Goal: Information Seeking & Learning: Check status

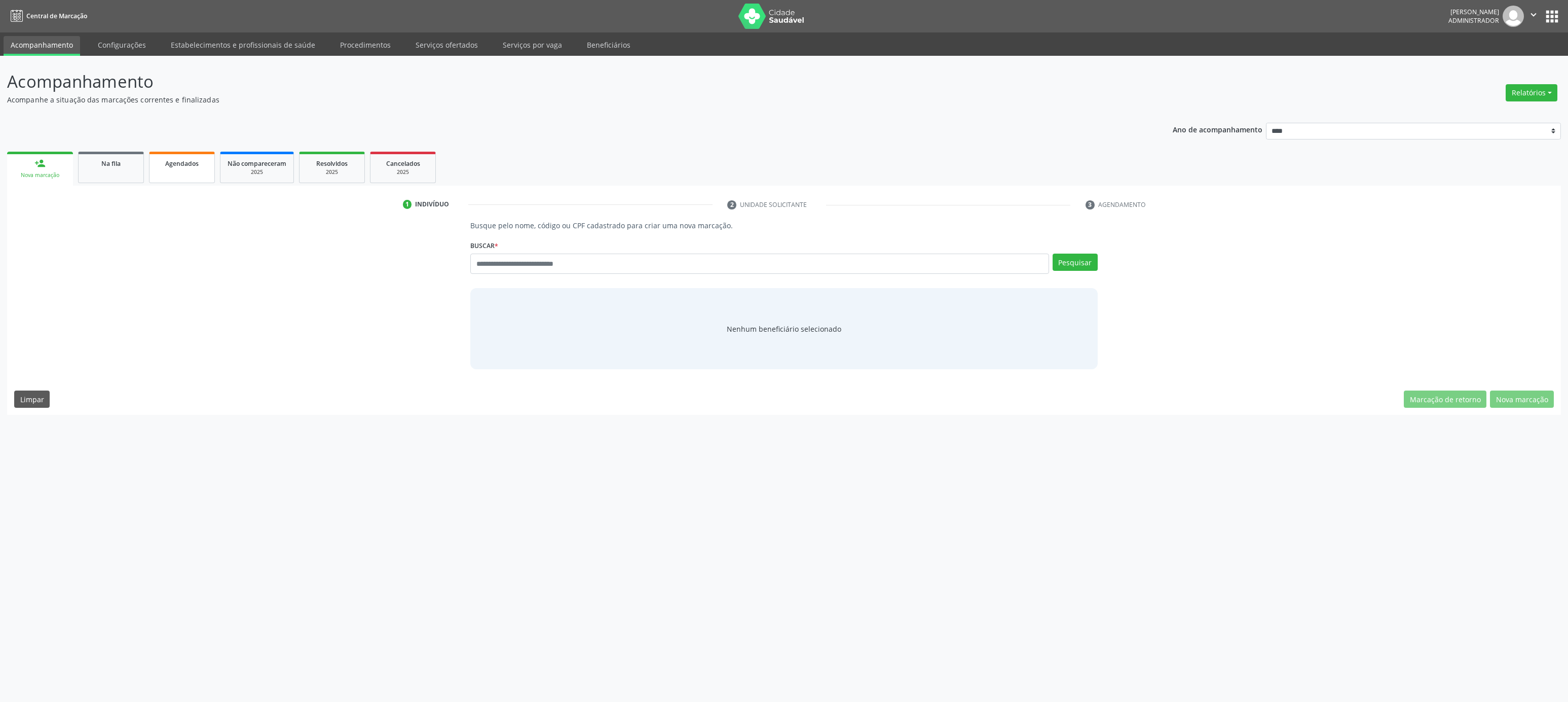
click at [191, 167] on span "Agendados" at bounding box center [182, 163] width 33 height 8
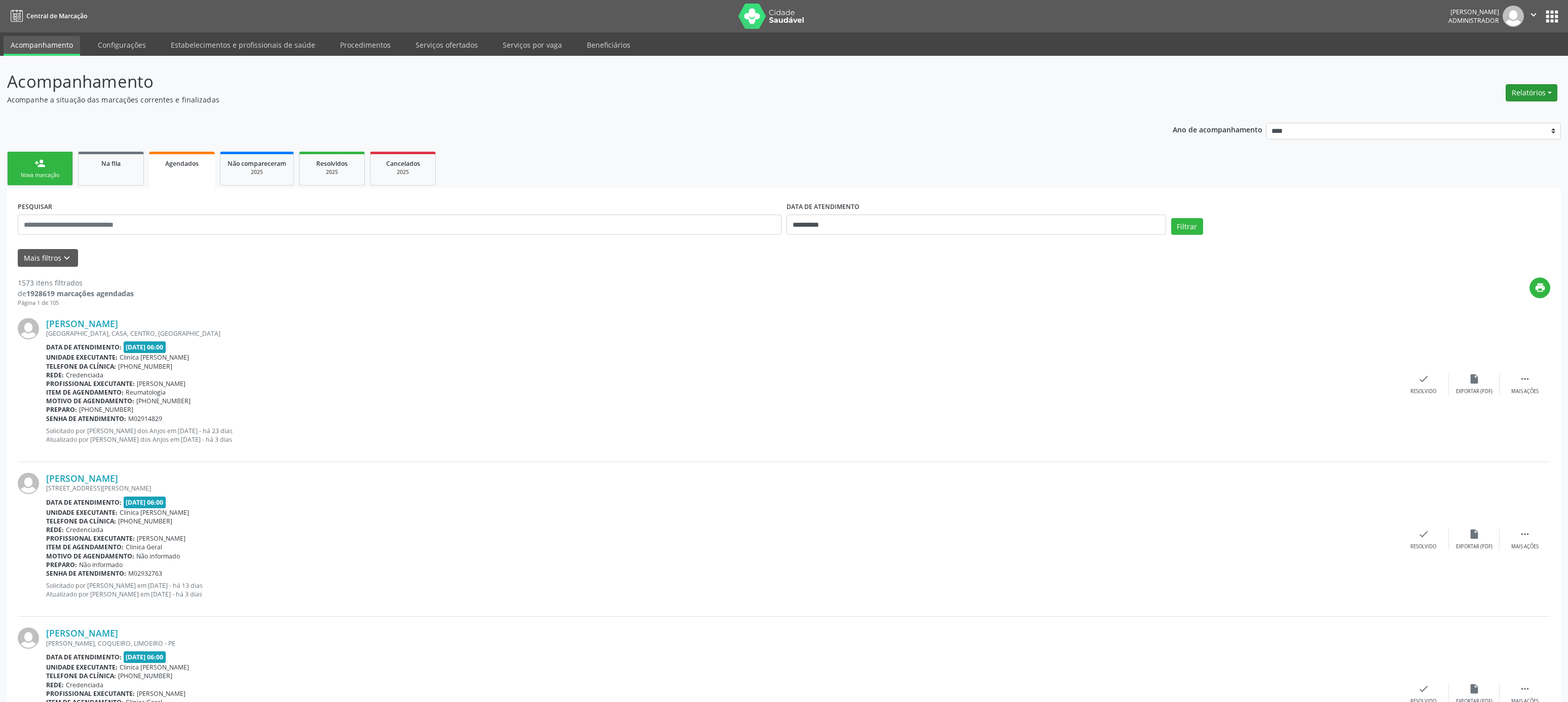
click at [1541, 89] on button "Relatórios" at bounding box center [1531, 92] width 52 height 17
click at [1507, 126] on link "Consolidado" at bounding box center [1503, 128] width 109 height 14
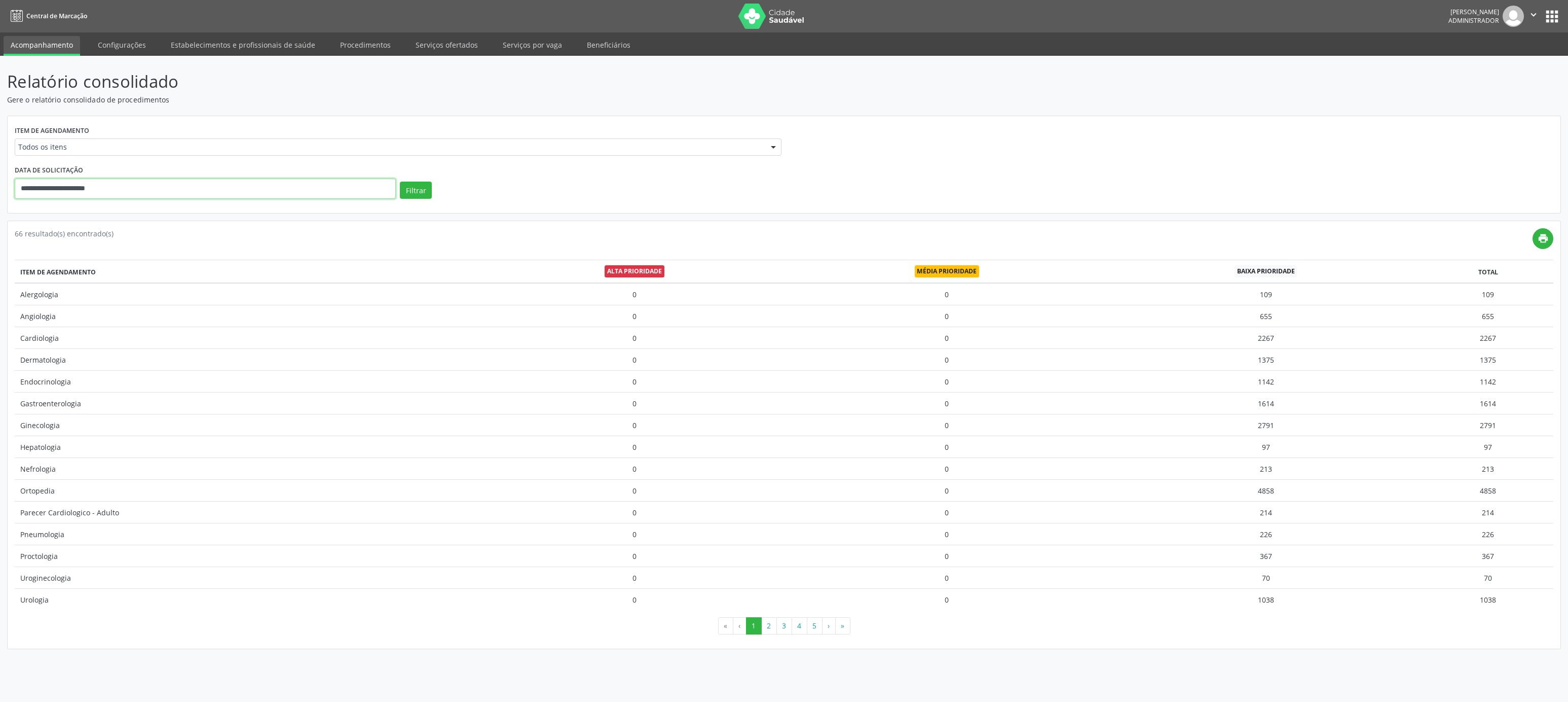
click at [284, 194] on input "**********" at bounding box center [205, 189] width 381 height 20
click at [77, 322] on span "30" at bounding box center [71, 323] width 20 height 20
type input "**********"
click at [131, 207] on span at bounding box center [128, 205] width 7 height 6
click at [131, 212] on span at bounding box center [128, 211] width 7 height 6
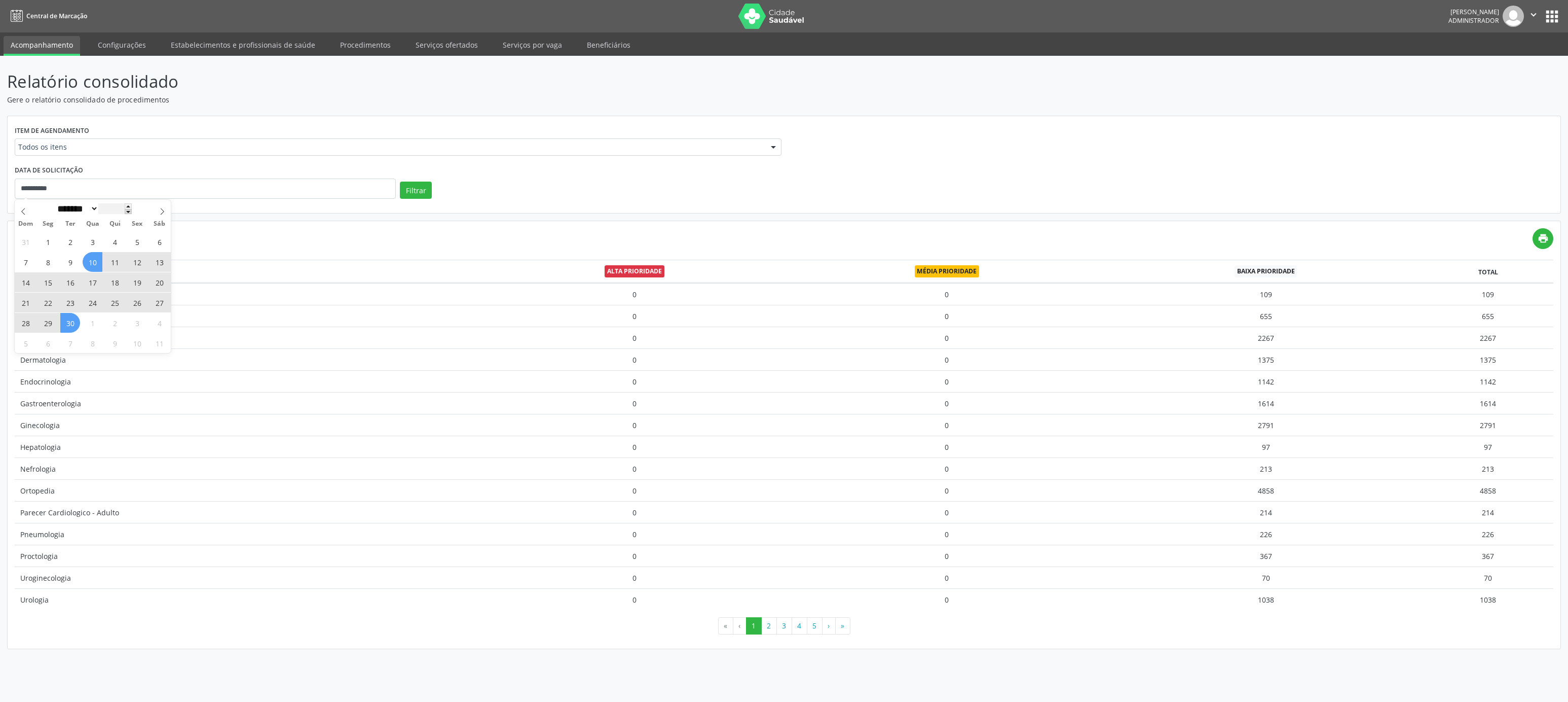
click at [131, 212] on span at bounding box center [128, 211] width 7 height 6
type input "****"
click at [131, 212] on span at bounding box center [128, 211] width 7 height 6
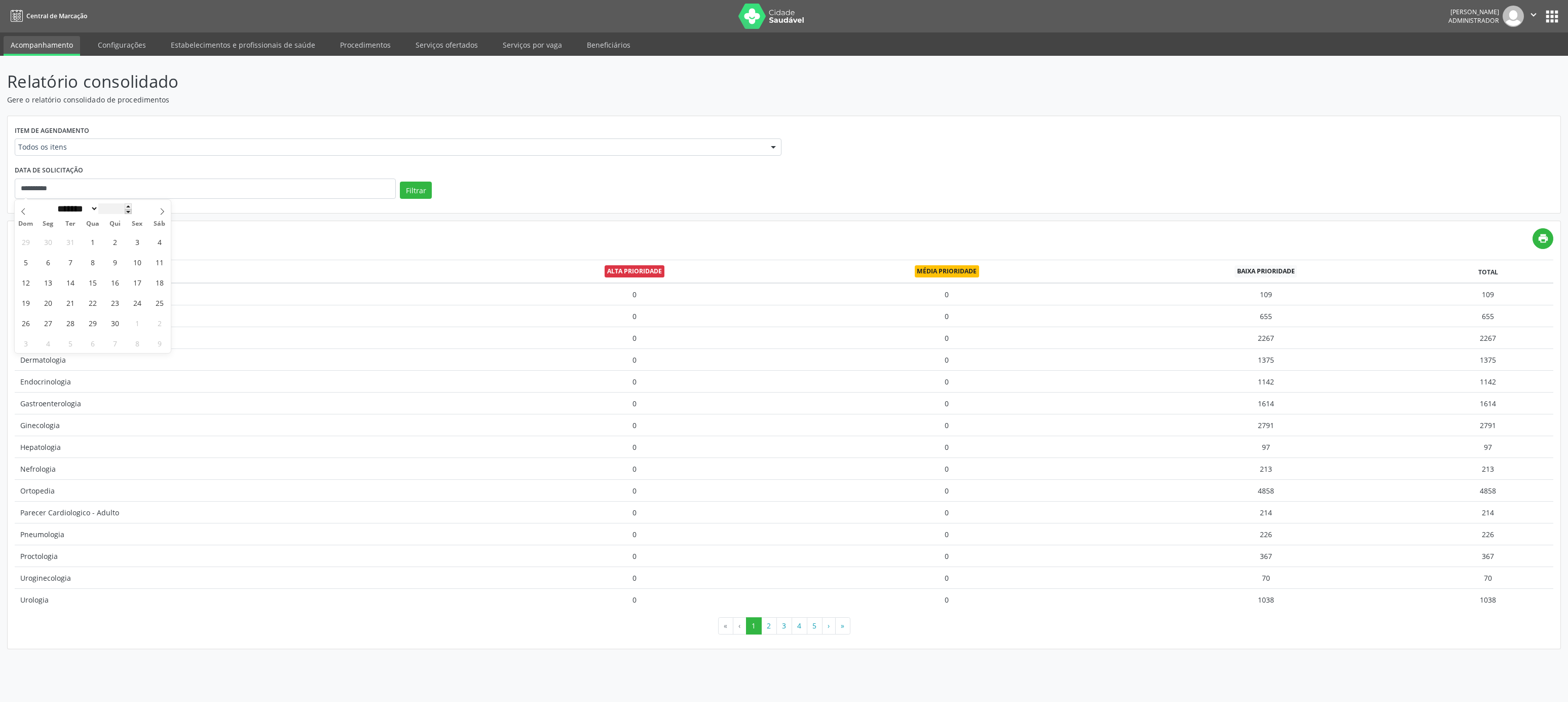
click at [131, 212] on span at bounding box center [128, 211] width 7 height 6
click at [131, 215] on span at bounding box center [128, 211] width 7 height 6
click at [131, 214] on span at bounding box center [128, 211] width 7 height 6
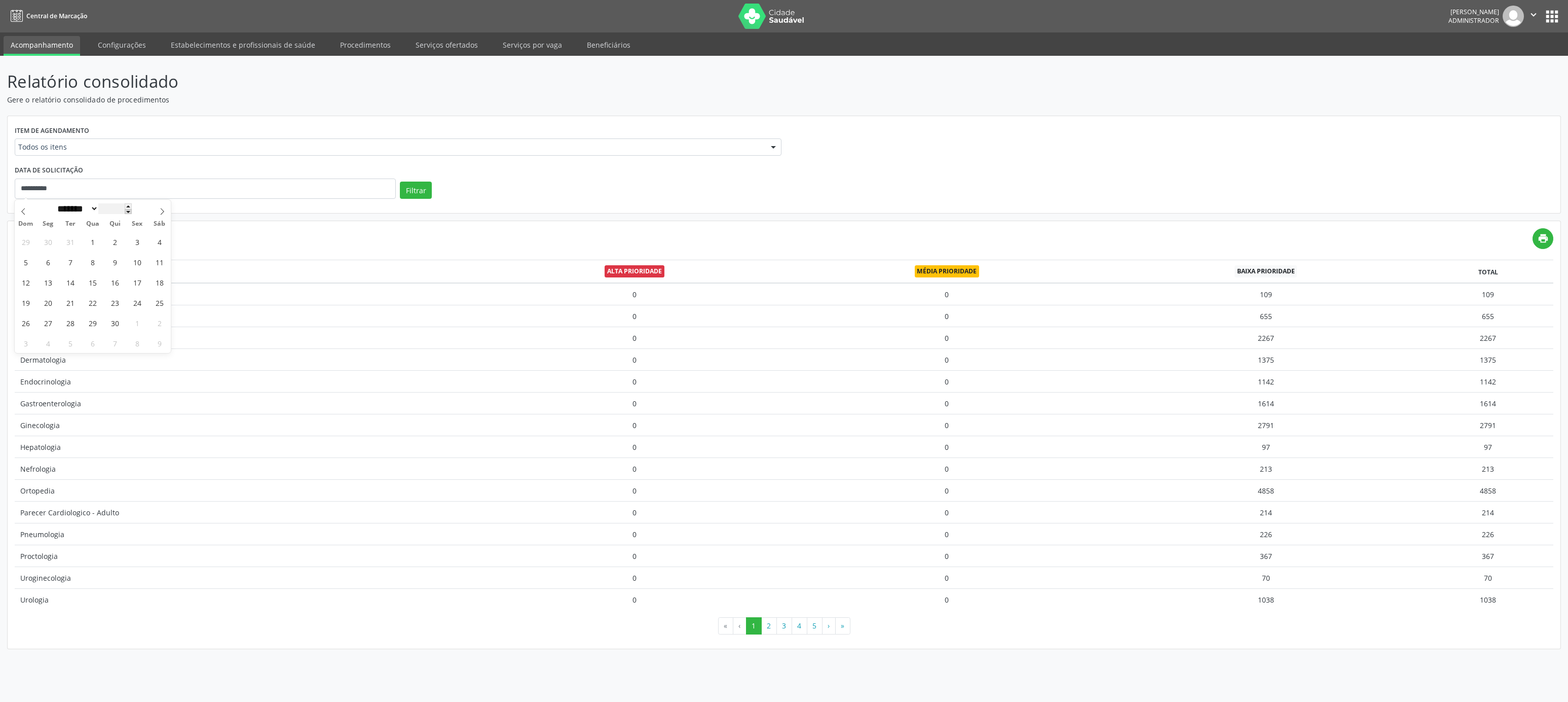
click at [131, 214] on span at bounding box center [128, 211] width 7 height 6
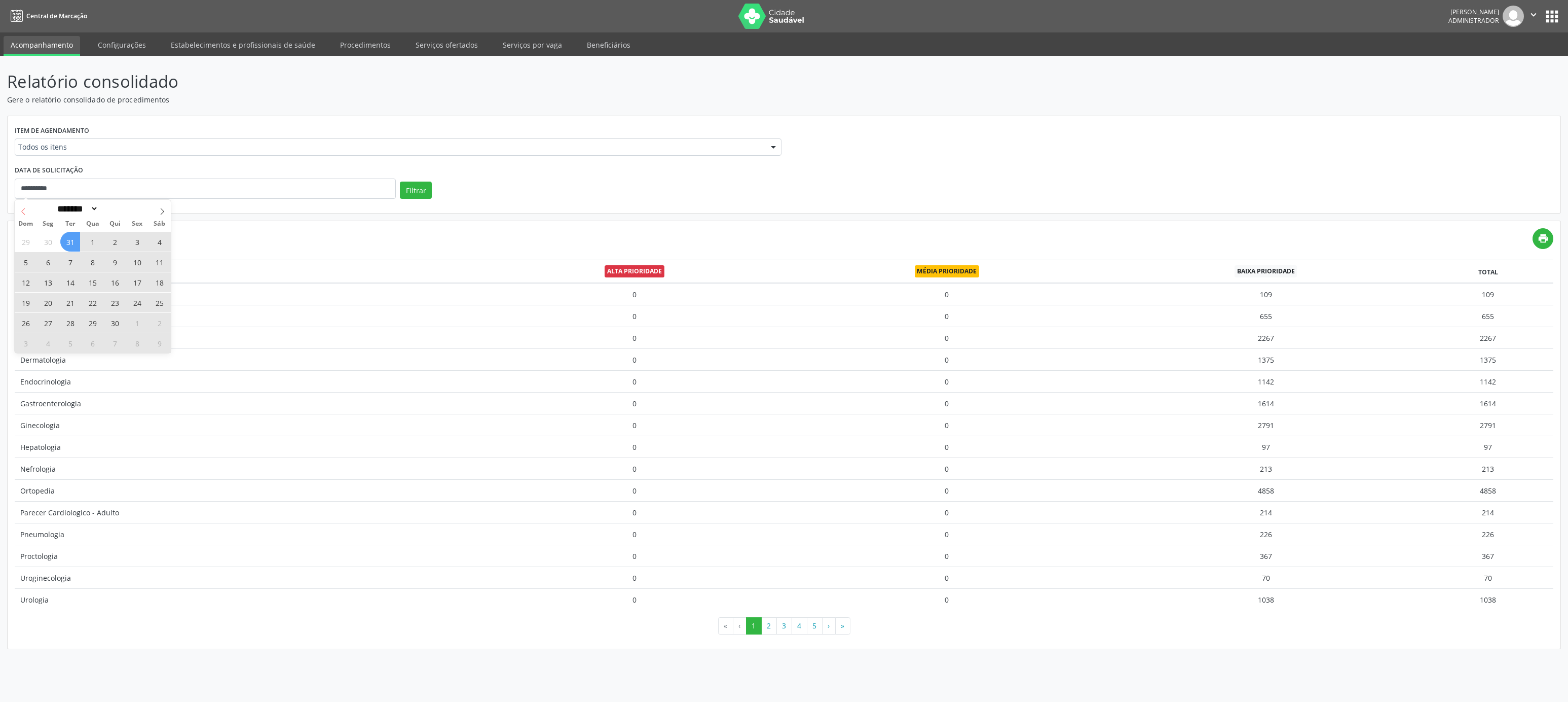
click at [24, 212] on icon at bounding box center [23, 211] width 7 height 7
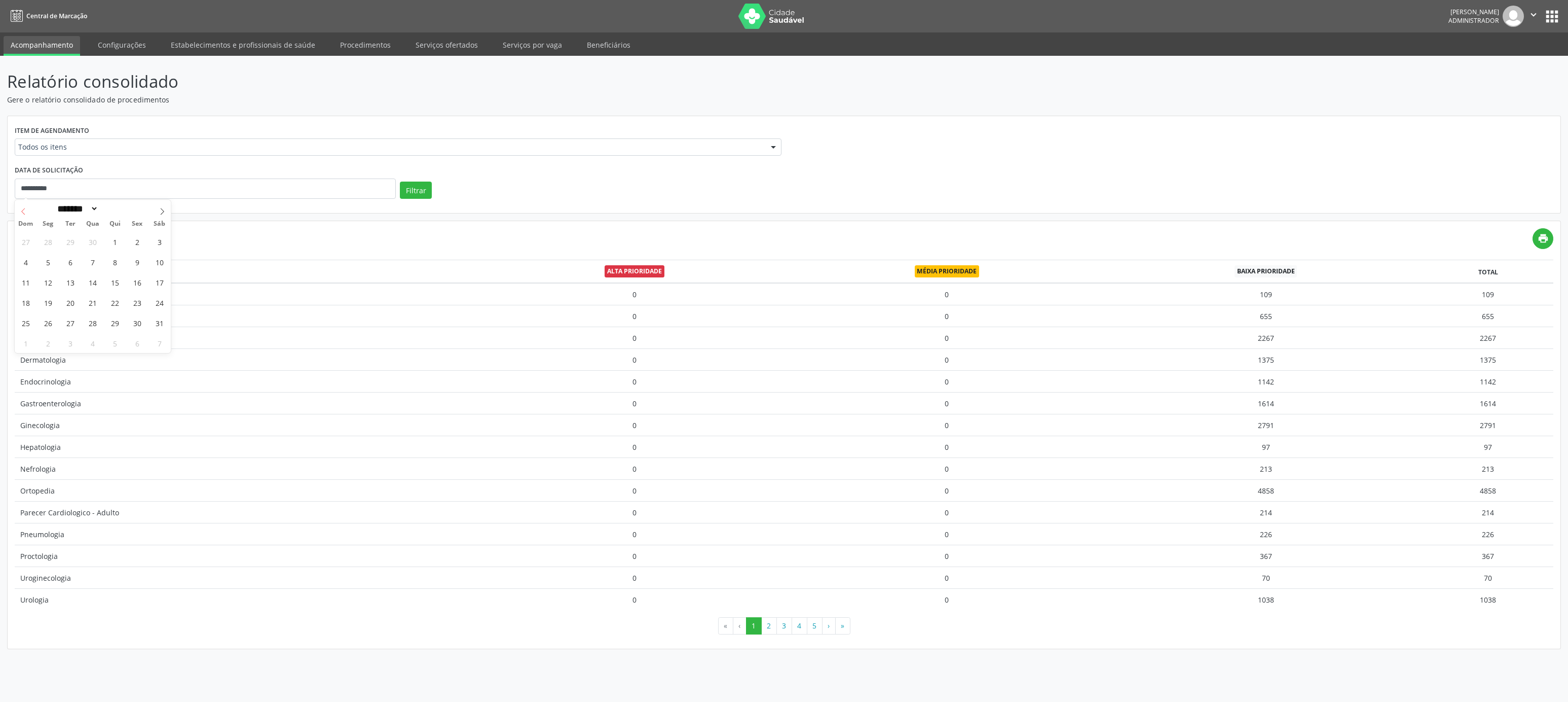
click at [24, 212] on icon at bounding box center [23, 211] width 7 height 7
click at [24, 215] on span at bounding box center [23, 208] width 17 height 17
click at [24, 214] on icon at bounding box center [23, 211] width 7 height 7
click at [22, 213] on icon at bounding box center [23, 212] width 3 height 7
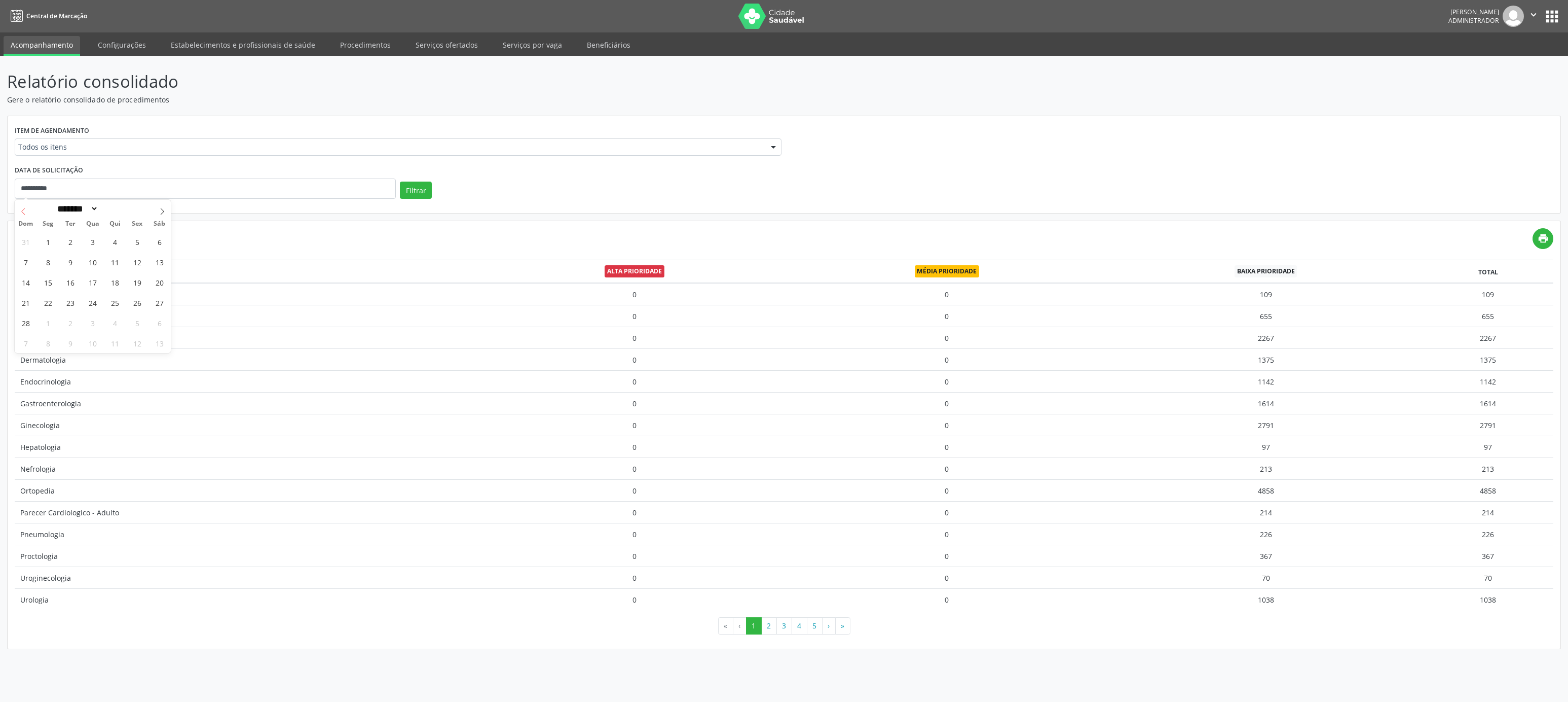
click at [22, 212] on icon at bounding box center [23, 211] width 7 height 7
select select "*"
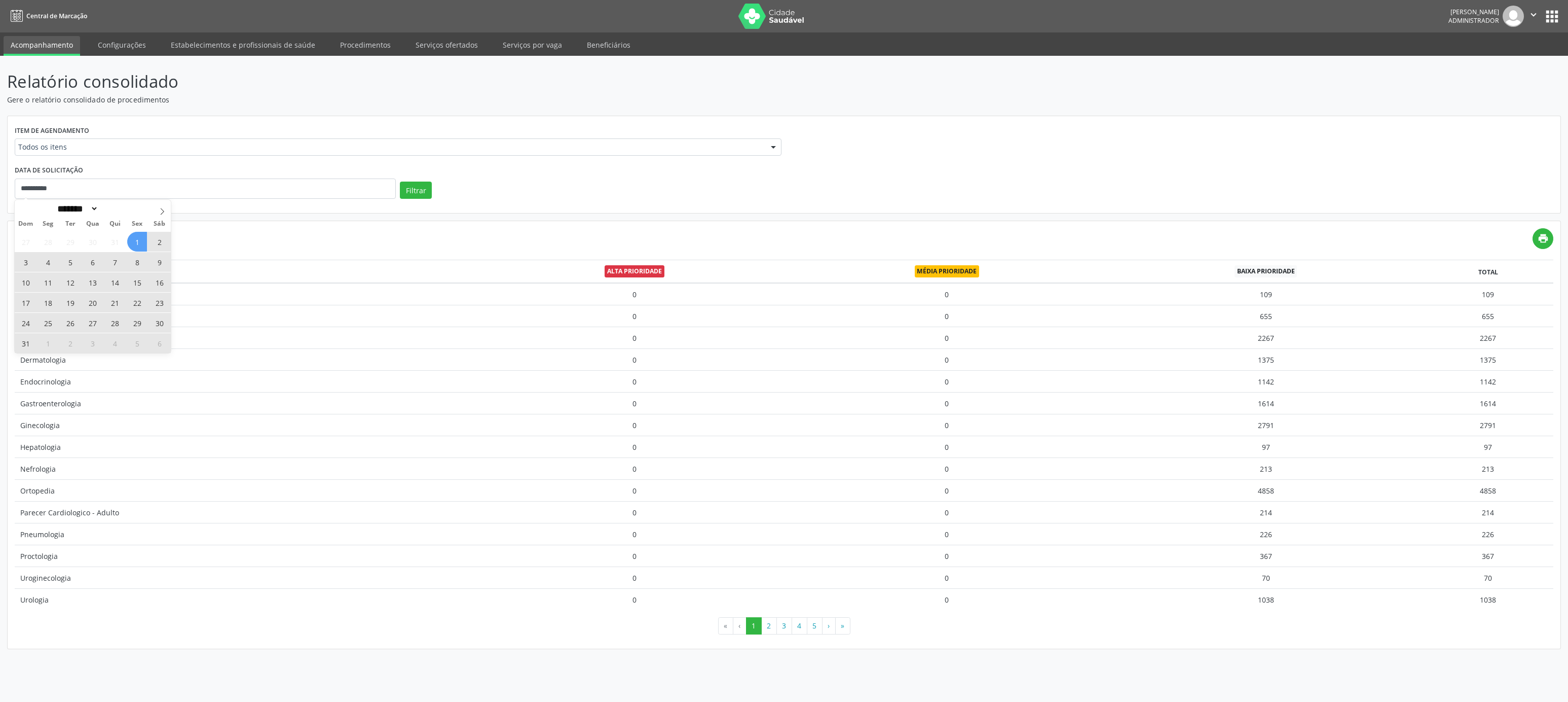
click at [131, 242] on span "1" at bounding box center [137, 242] width 20 height 20
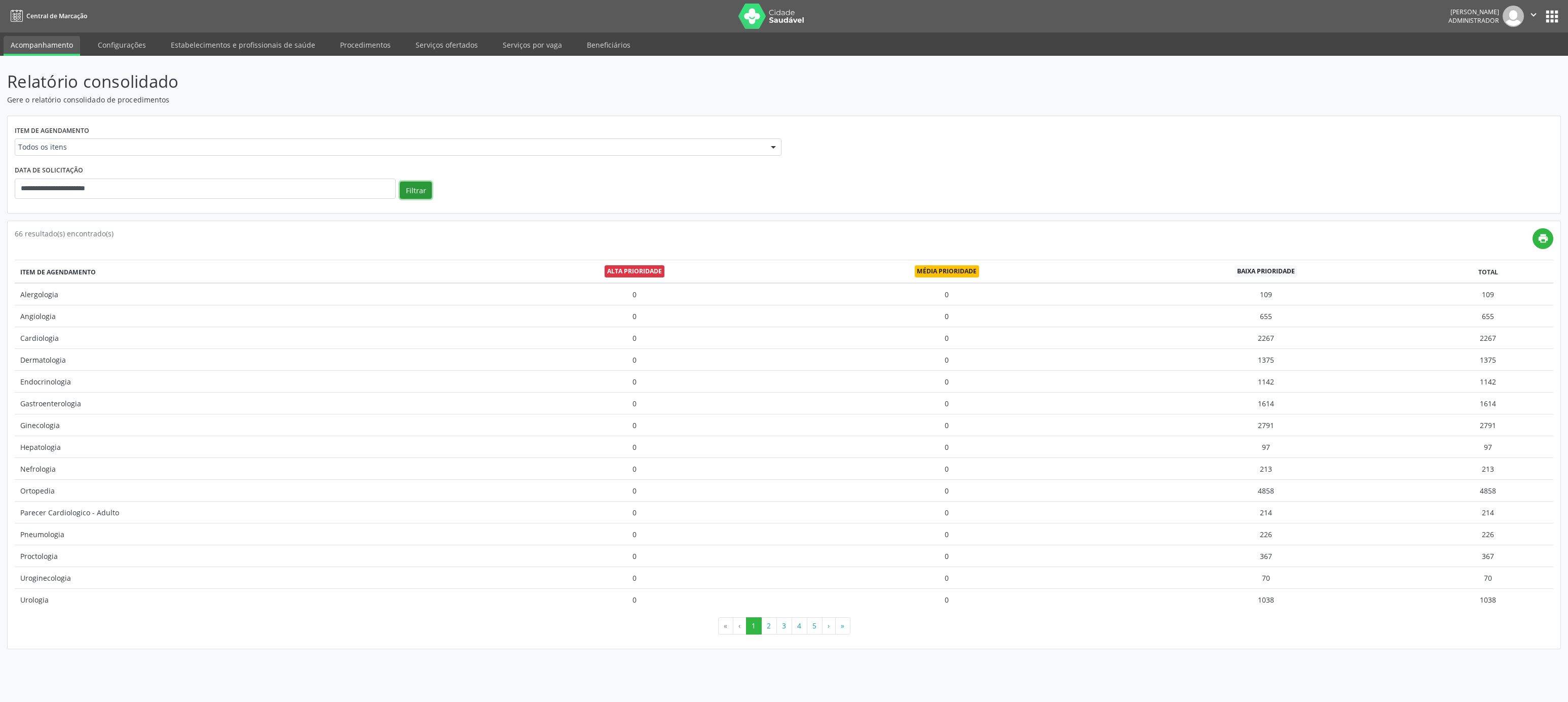
click at [413, 190] on button "Filtrar" at bounding box center [416, 190] width 32 height 17
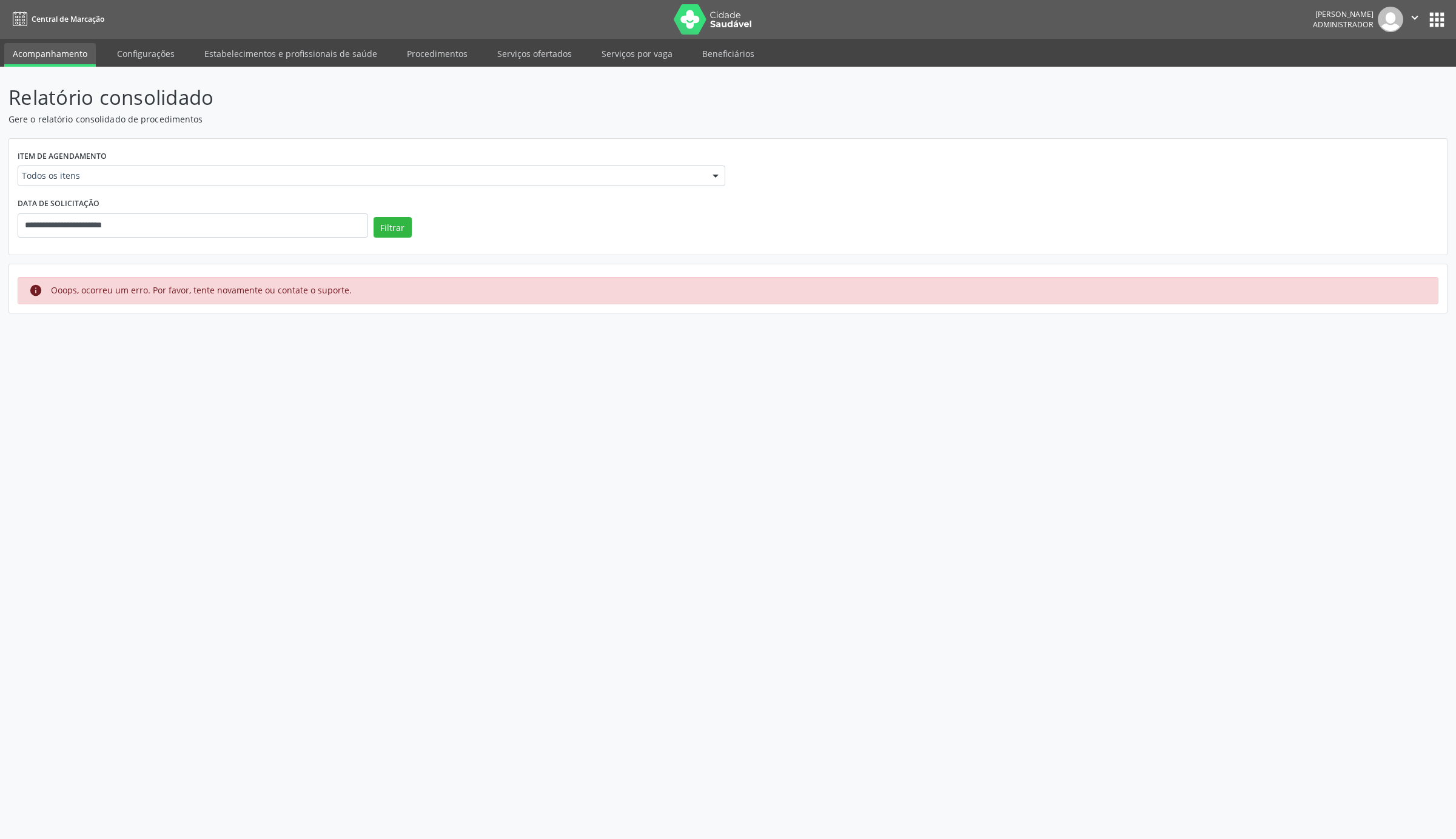
click at [29, 54] on link "Acompanhamento" at bounding box center [50, 55] width 91 height 24
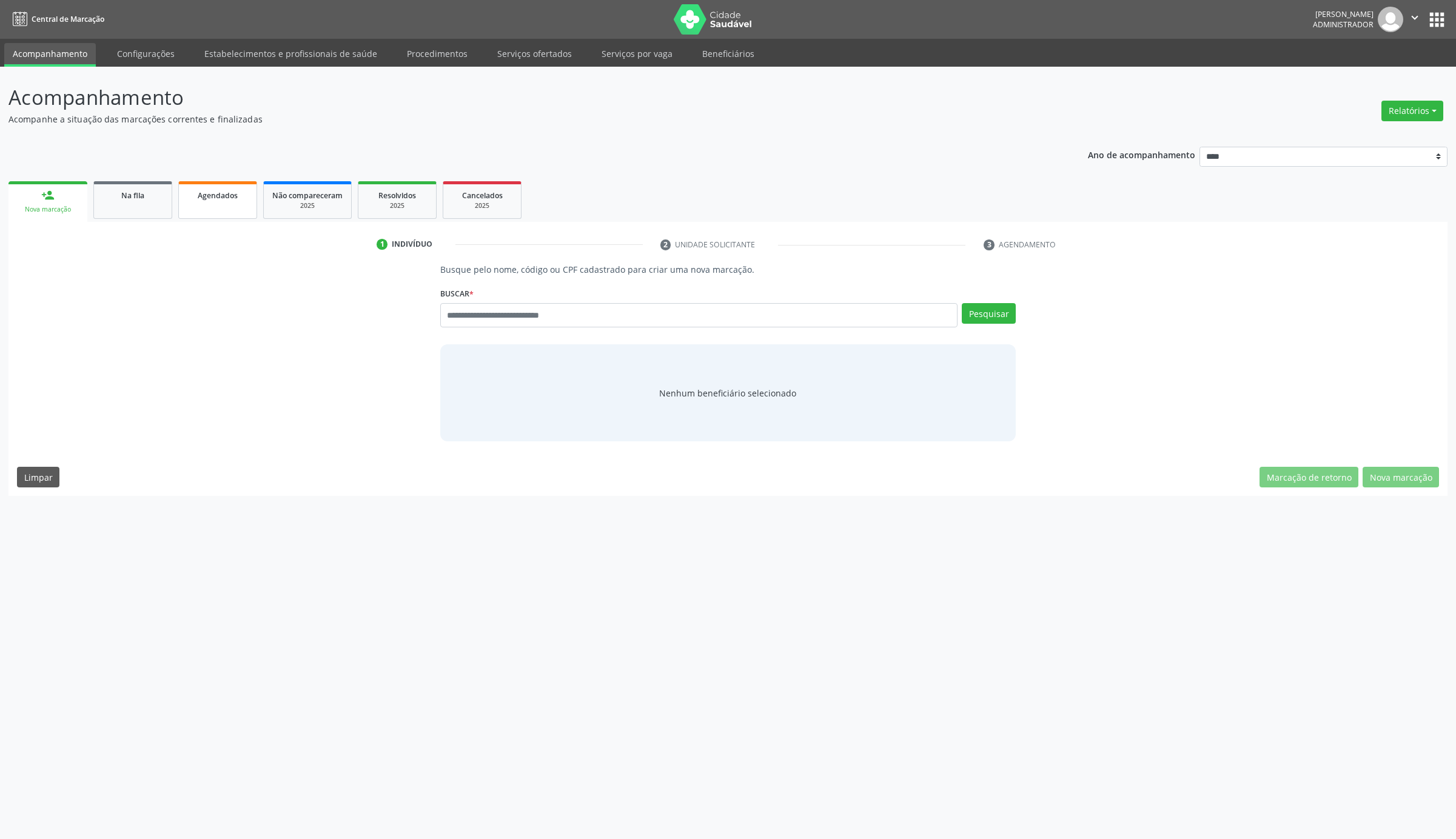
click at [217, 203] on link "Agendados" at bounding box center [217, 200] width 79 height 38
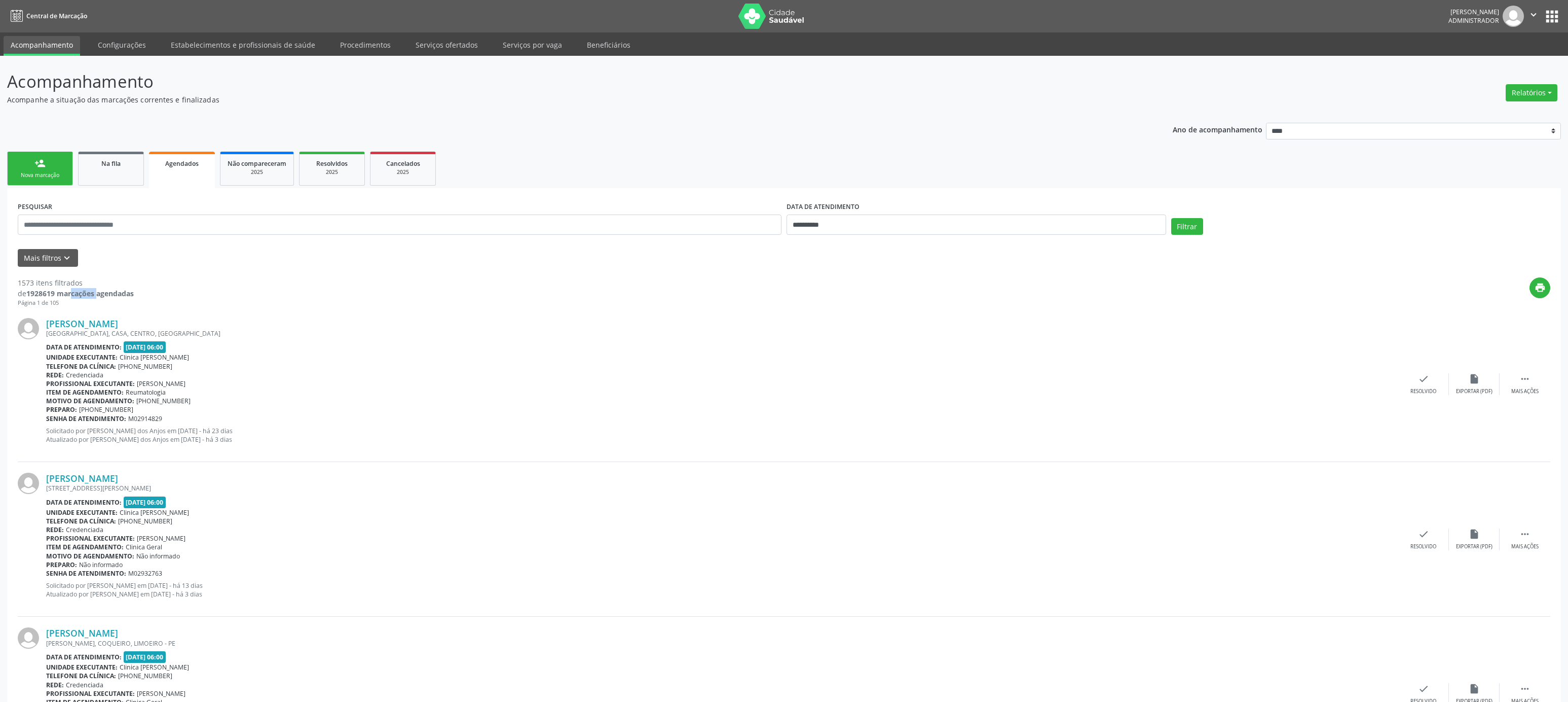
drag, startPoint x: 29, startPoint y: 293, endPoint x: 57, endPoint y: 293, distance: 28.0
click at [57, 293] on strong "1928619 marcações agendadas" at bounding box center [80, 294] width 107 height 10
copy strong "1928619"
click at [111, 312] on div "Arlana Gomes da Silva RUA NAZARE, CASA, CENTRO, ARACOIABA - PE Data de atendime…" at bounding box center [783, 384] width 1532 height 155
drag, startPoint x: 55, startPoint y: 294, endPoint x: 44, endPoint y: 294, distance: 11.0
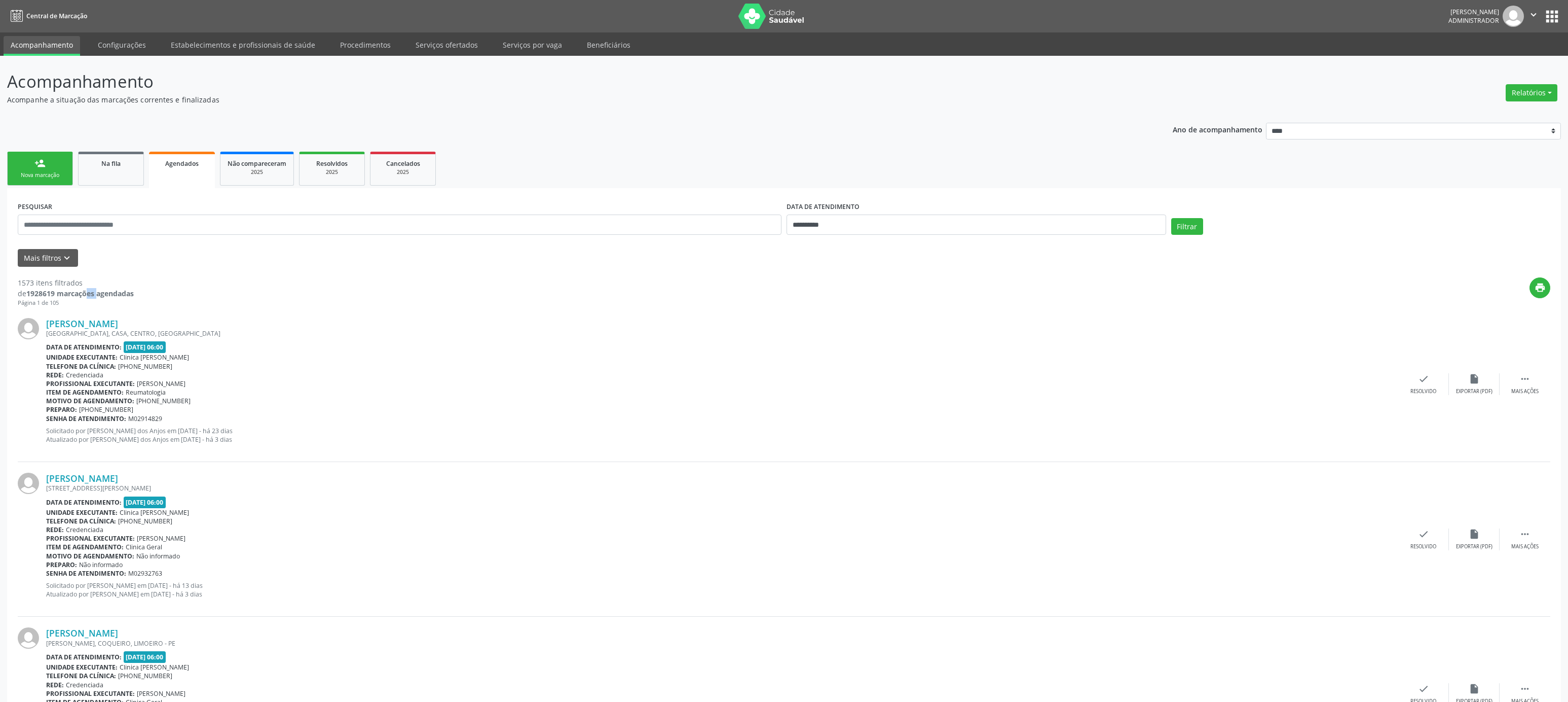
click at [44, 294] on strong "1928619 marcações agendadas" at bounding box center [80, 294] width 107 height 10
click at [805, 371] on div "Rede: Credenciada" at bounding box center [722, 375] width 1352 height 8
click at [1266, 123] on select "**** **** **** **** ****" at bounding box center [1413, 131] width 295 height 17
click option "****" at bounding box center [0, 0] width 0 height 0
click at [1217, 285] on div "print" at bounding box center [842, 292] width 1417 height 30
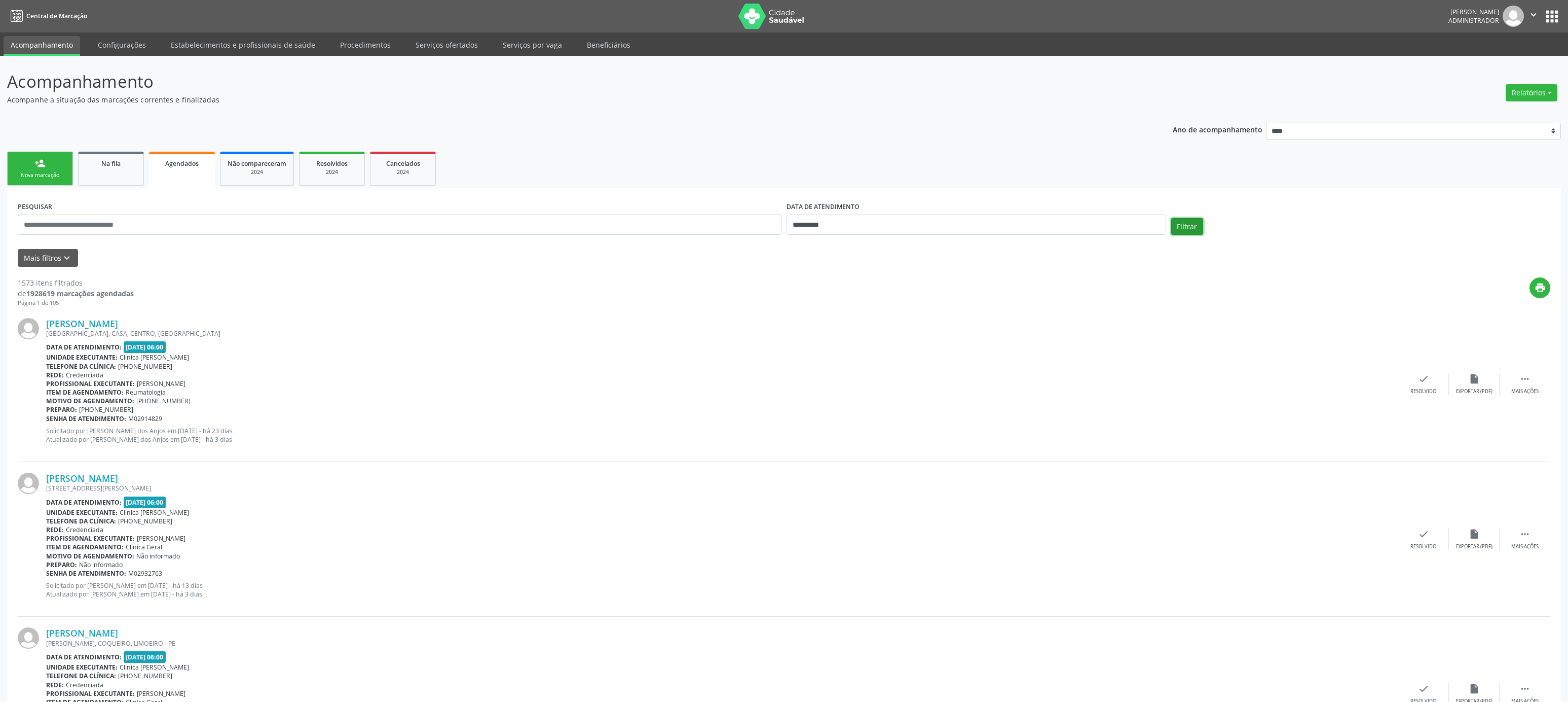
click at [1194, 232] on button "Filtrar" at bounding box center [1187, 226] width 32 height 17
click at [1266, 123] on select "**** **** **** **** ****" at bounding box center [1413, 131] width 295 height 17
select select "****"
click option "****" at bounding box center [0, 0] width 0 height 0
click at [1194, 222] on button "Filtrar" at bounding box center [1187, 226] width 32 height 17
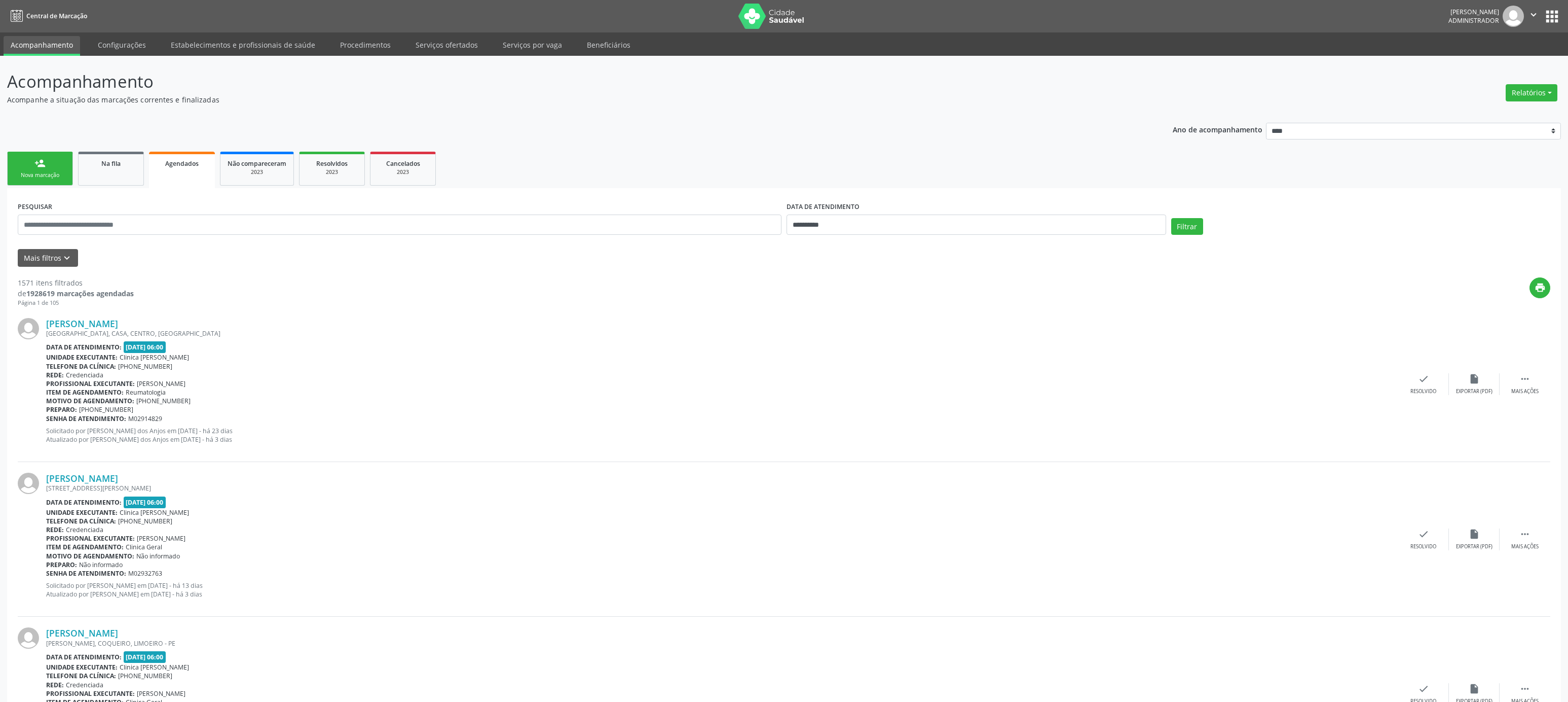
click at [43, 292] on strong "1928619 marcações agendadas" at bounding box center [80, 294] width 107 height 10
copy strong "1928619"
select select "****"
click at [380, 339] on div "[PERSON_NAME] [GEOGRAPHIC_DATA], CASA, CENTRO, [GEOGRAPHIC_DATA] Data de atendi…" at bounding box center [722, 384] width 1352 height 133
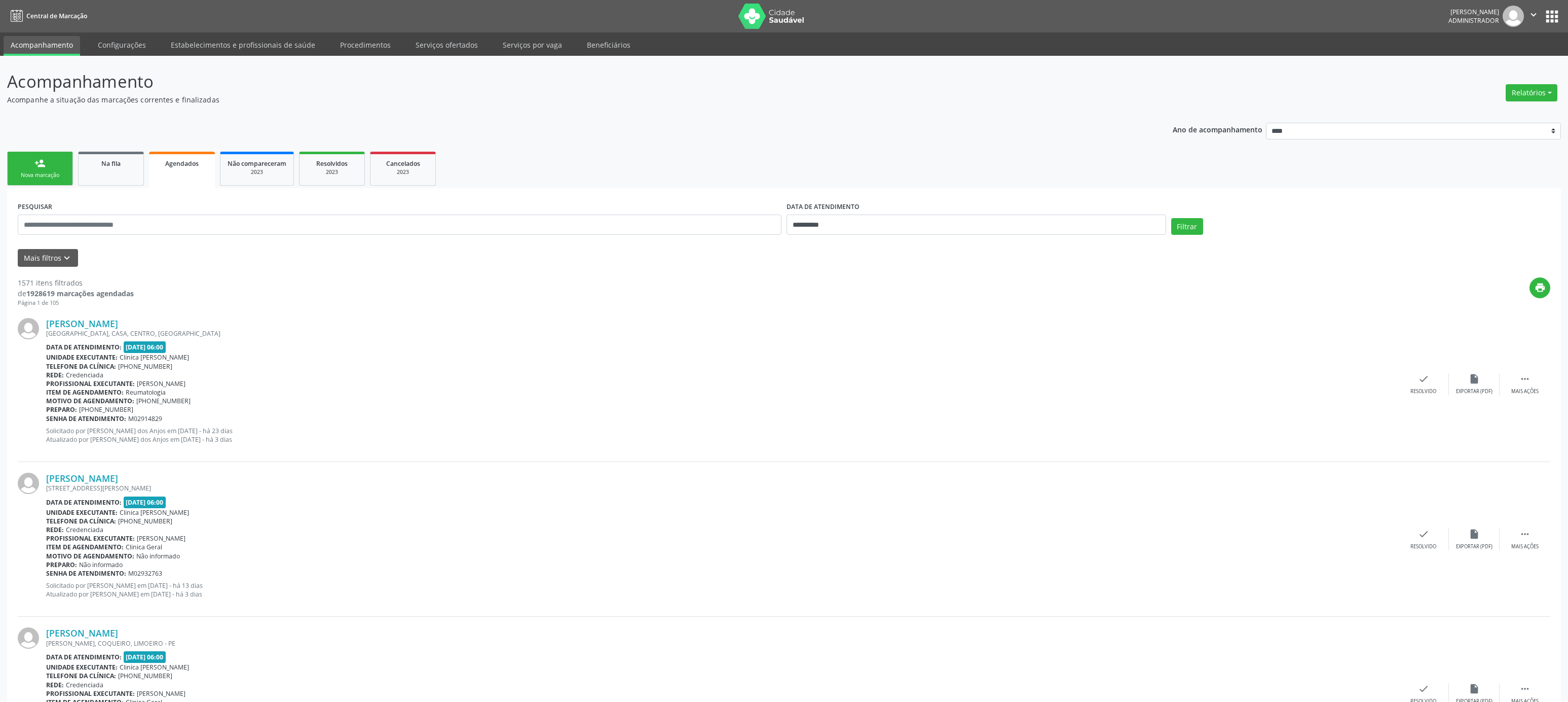
click at [607, 154] on ul "person_add Nova marcação Na fila Agendados Não compareceram 2023 Resolvidos 202…" at bounding box center [784, 168] width 1554 height 39
